Goal: Navigation & Orientation: Find specific page/section

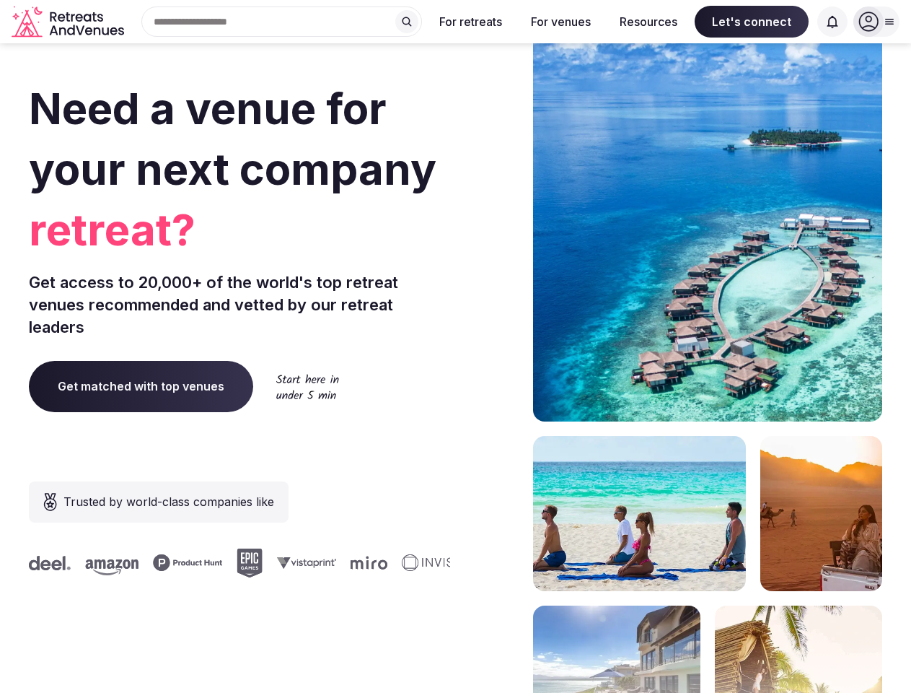
click at [455, 346] on div "Need a venue for your next company retreat? Get access to 20,000+ of the world'…" at bounding box center [456, 431] width 854 height 869
click at [282, 22] on div "Search Popular Destinations [GEOGRAPHIC_DATA], [GEOGRAPHIC_DATA] [GEOGRAPHIC_DA…" at bounding box center [276, 21] width 292 height 30
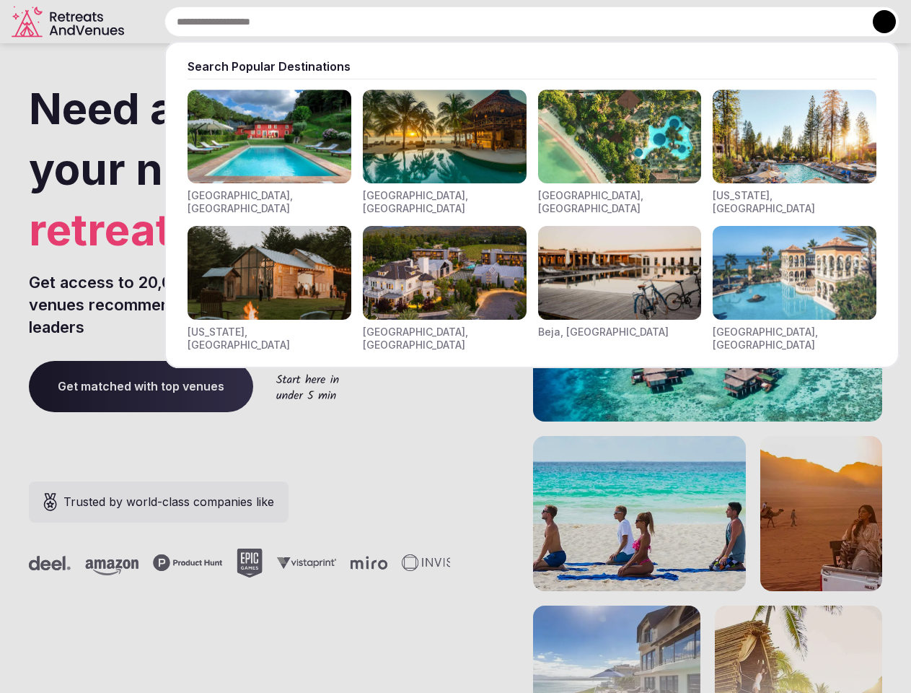
click at [407, 22] on input "text" at bounding box center [532, 21] width 735 height 30
click at [471, 22] on input "text" at bounding box center [532, 21] width 735 height 30
click at [561, 22] on input "text" at bounding box center [532, 21] width 735 height 30
click at [649, 22] on input "text" at bounding box center [532, 21] width 735 height 30
click at [752, 22] on input "text" at bounding box center [532, 21] width 735 height 30
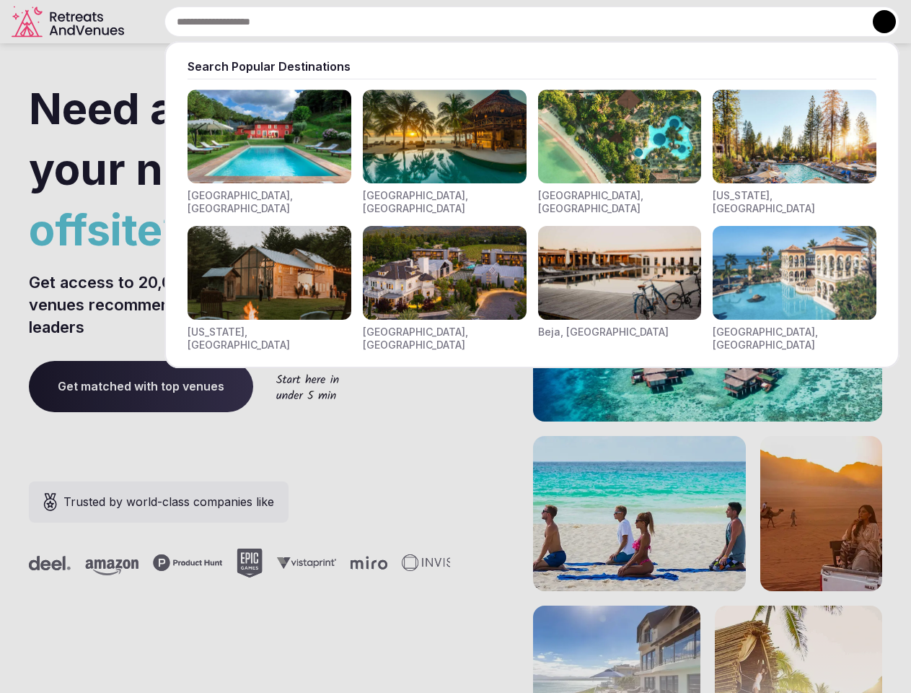
click at [833, 22] on input "text" at bounding box center [532, 21] width 735 height 30
click at [877, 22] on button at bounding box center [884, 21] width 23 height 23
